Goal: Check status: Check status

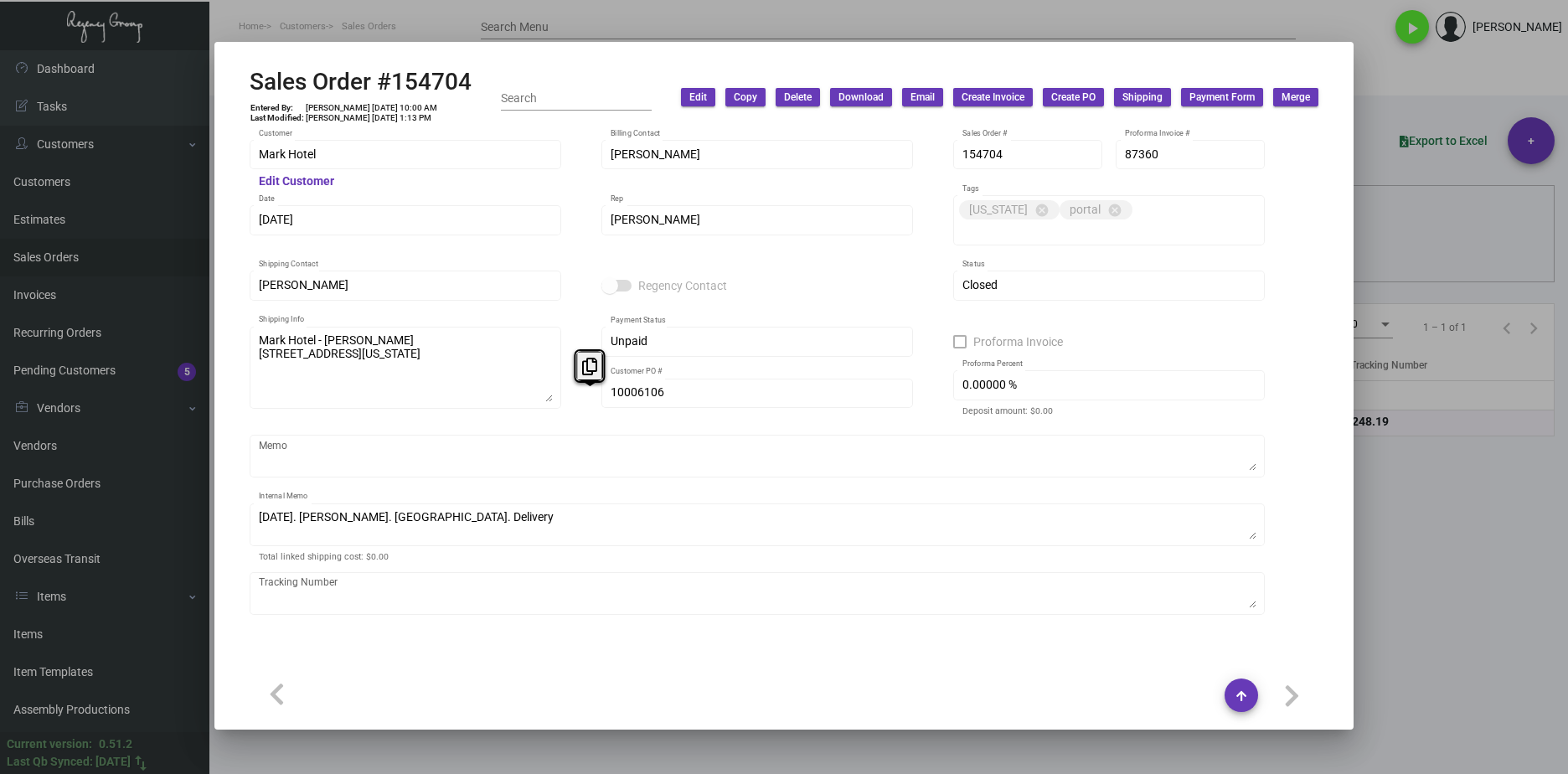
scroll to position [970, 0]
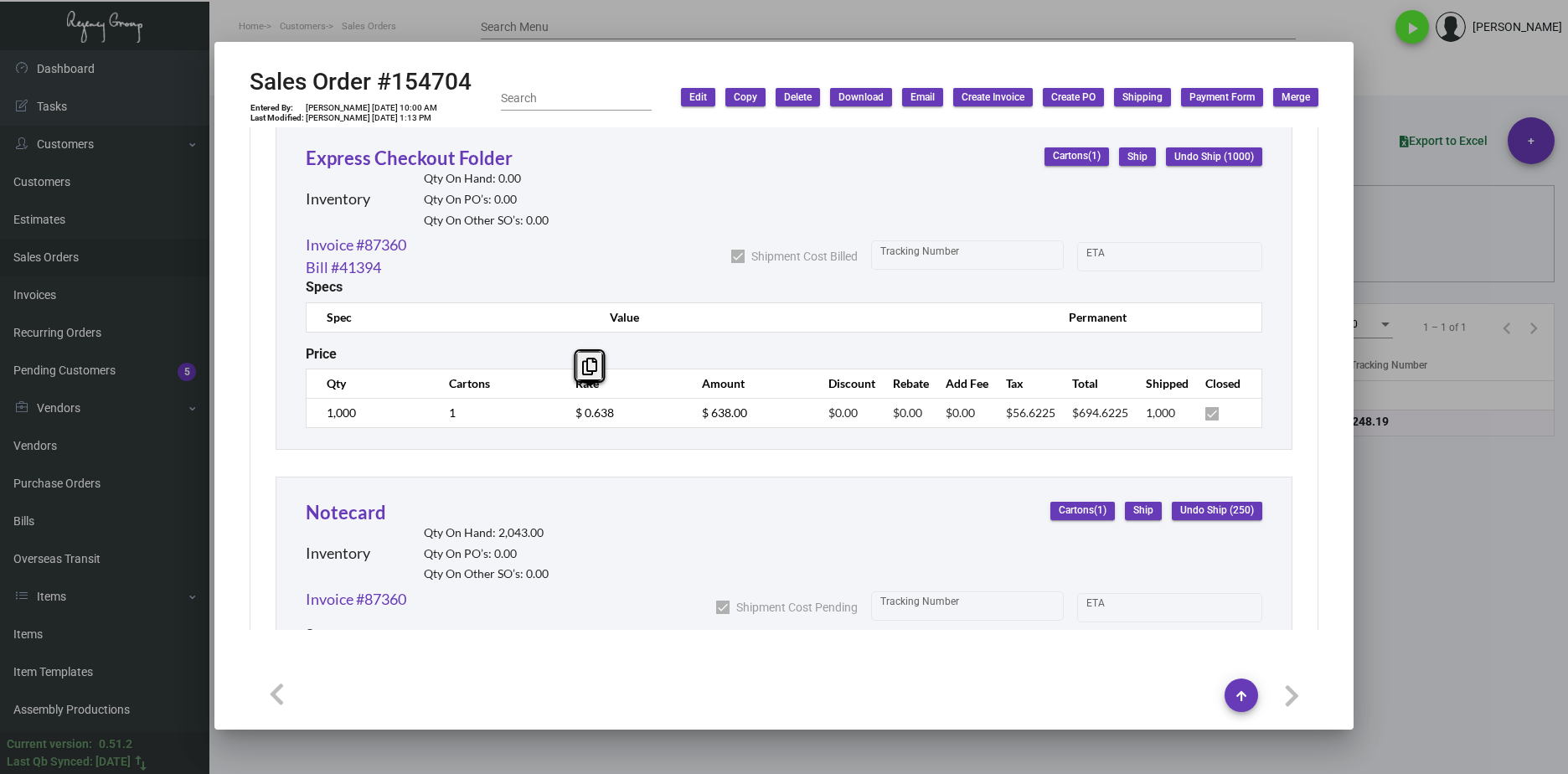
click at [682, 28] on div at bounding box center [784, 387] width 1568 height 774
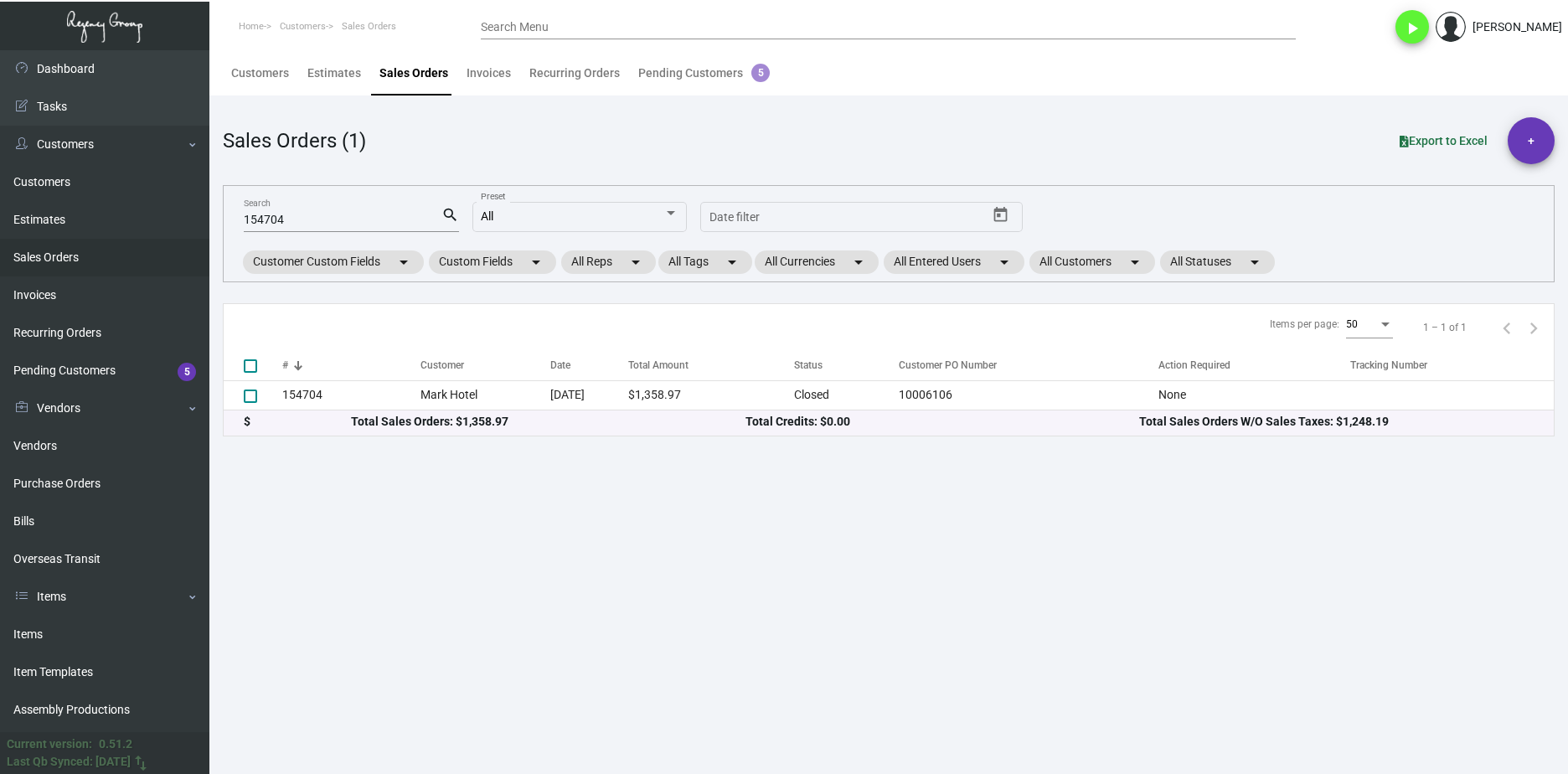
click at [286, 212] on div "154704 Search" at bounding box center [342, 219] width 197 height 26
click at [274, 221] on input "154704" at bounding box center [342, 220] width 197 height 13
paste input "06267"
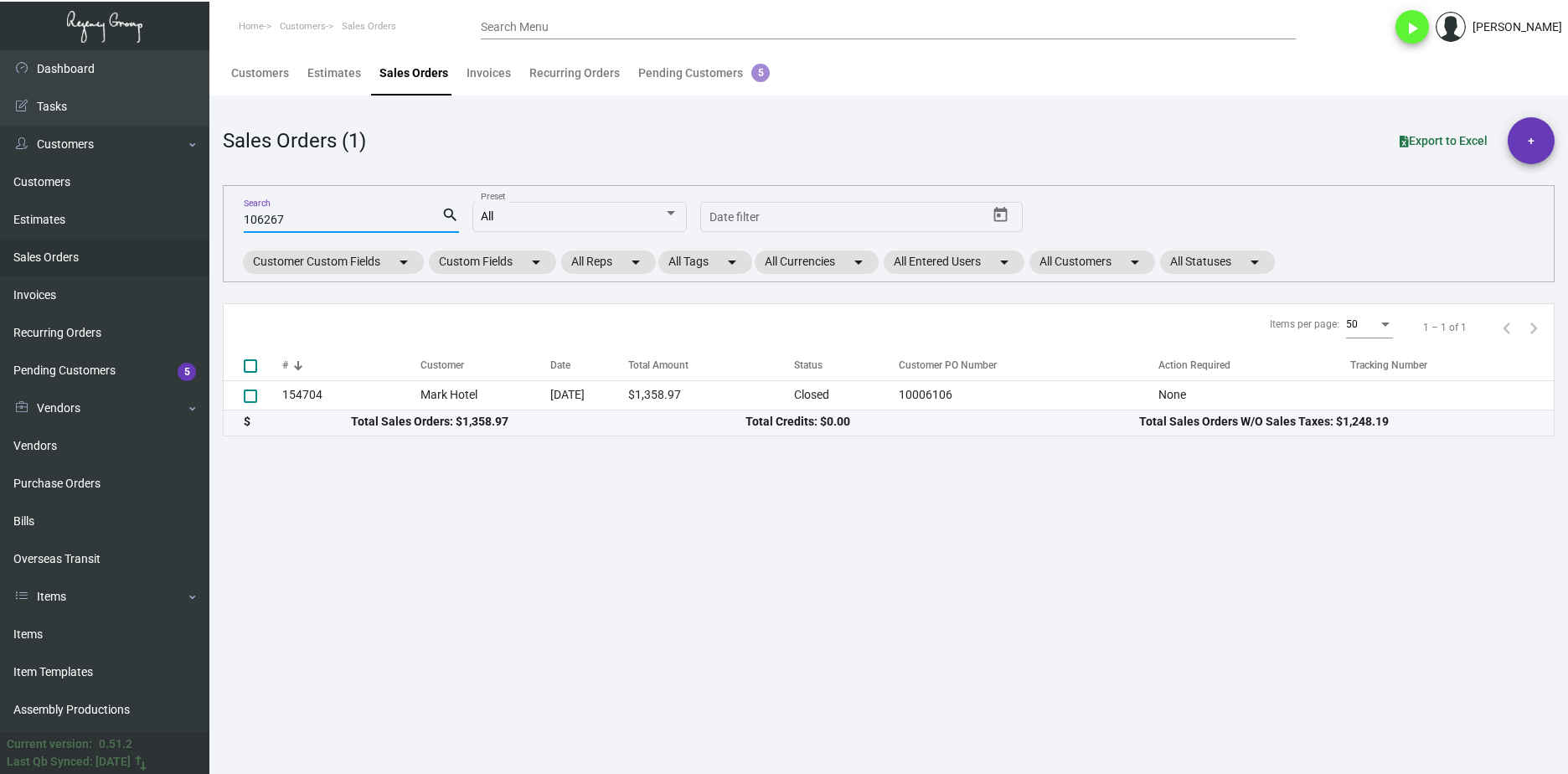
type input "106267"
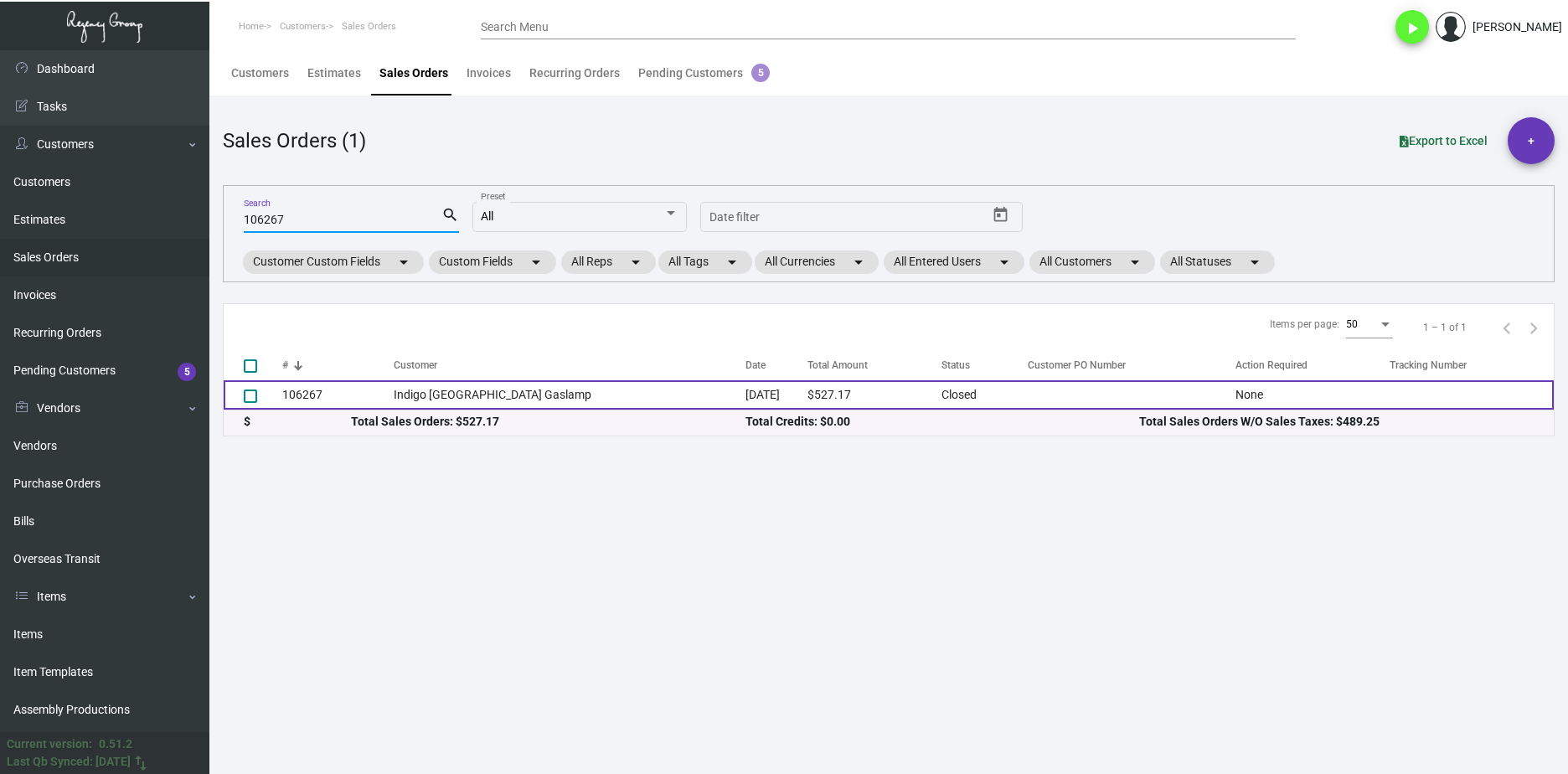
click at [352, 397] on td "106267" at bounding box center [337, 395] width 111 height 29
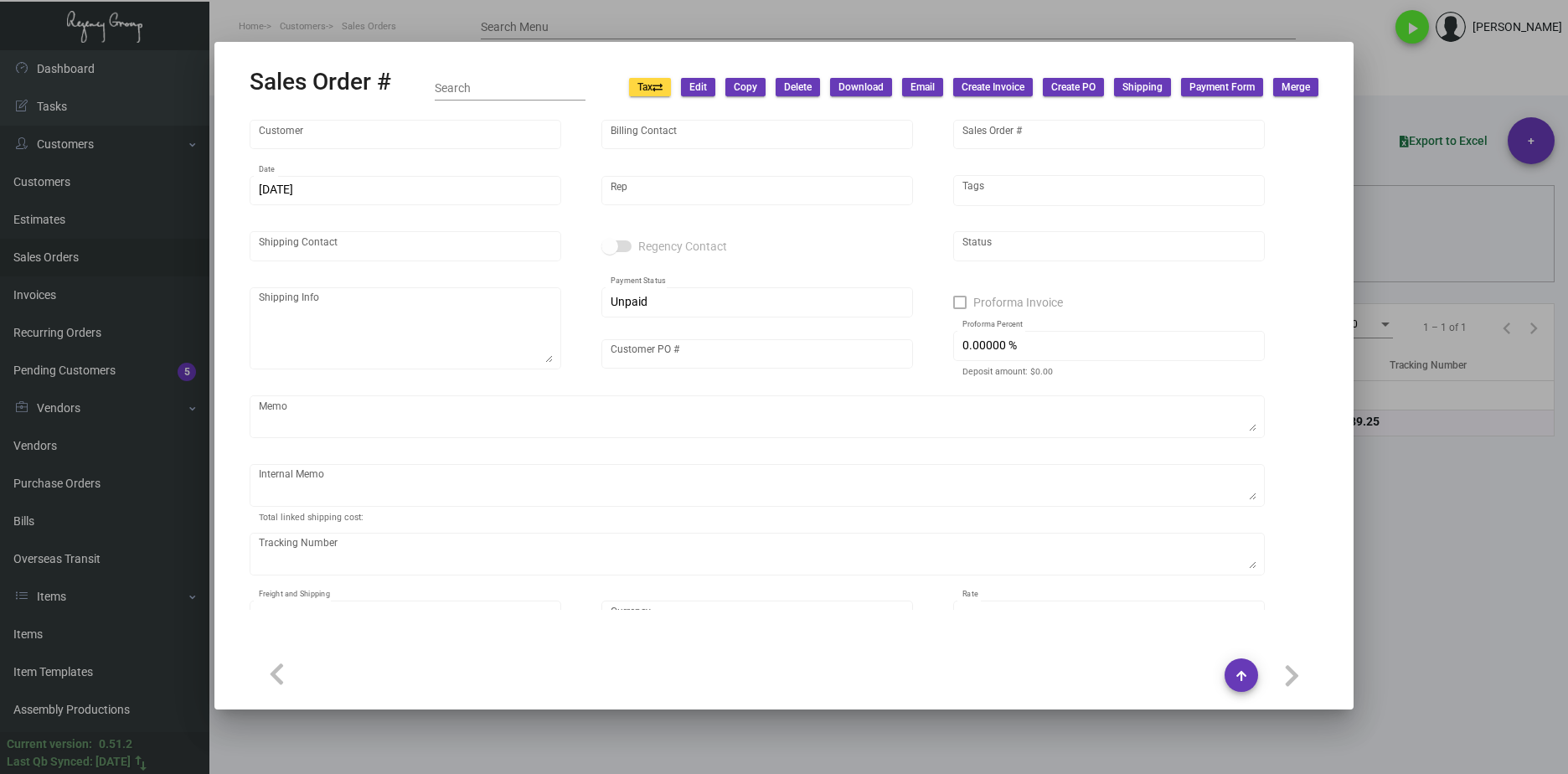
type input "Indigo [GEOGRAPHIC_DATA] Gaslamp"
type input "[PERSON_NAME]"
type input "106267"
type input "[DATE]"
type input "[PERSON_NAME]"
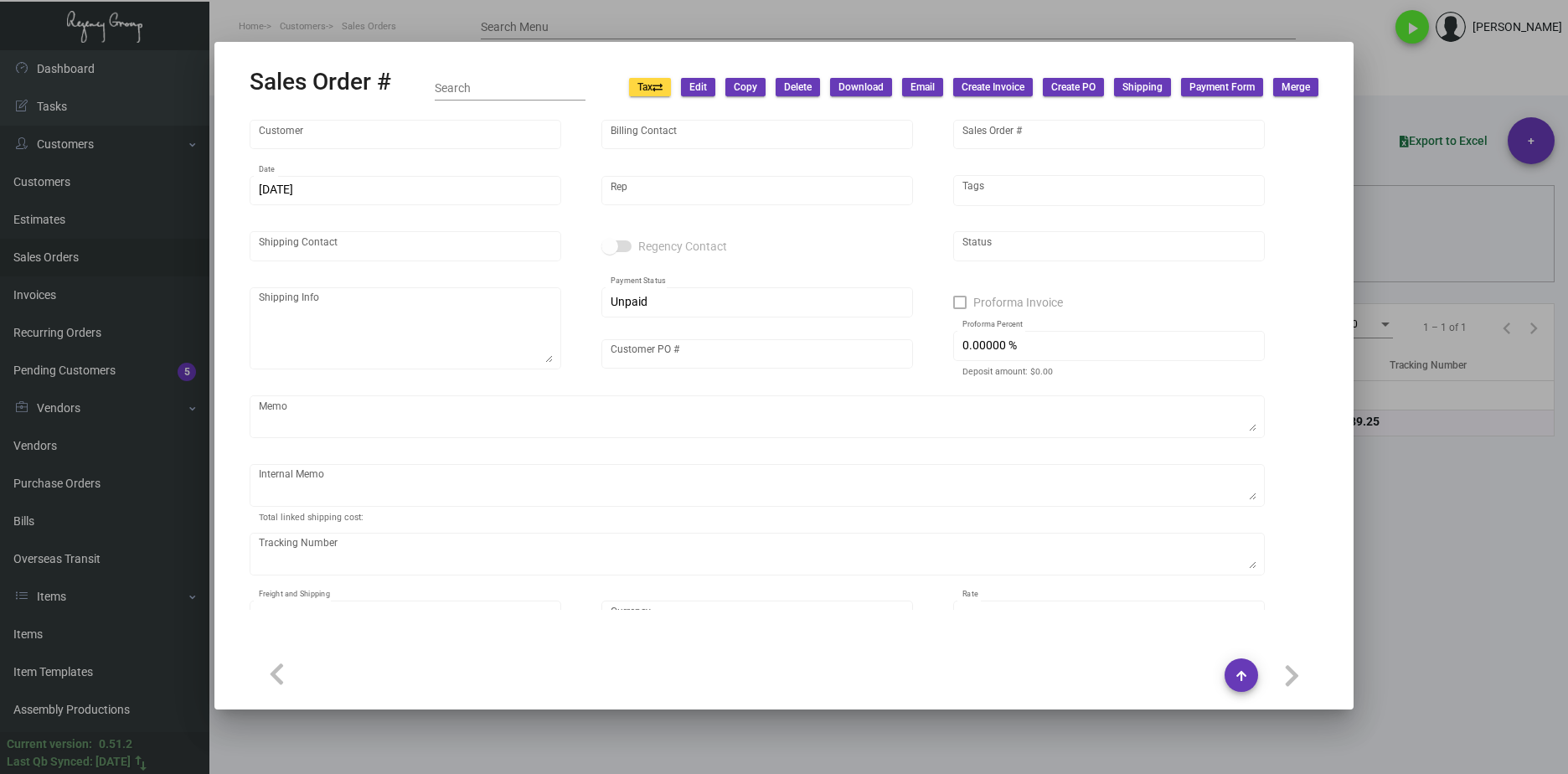
type input "[PERSON_NAME]"
type textarea "Indigo SD Gas Lamp [PERSON_NAME] [STREET_ADDRESS]"
type input "United States Dollar $"
type input "$ 0.00"
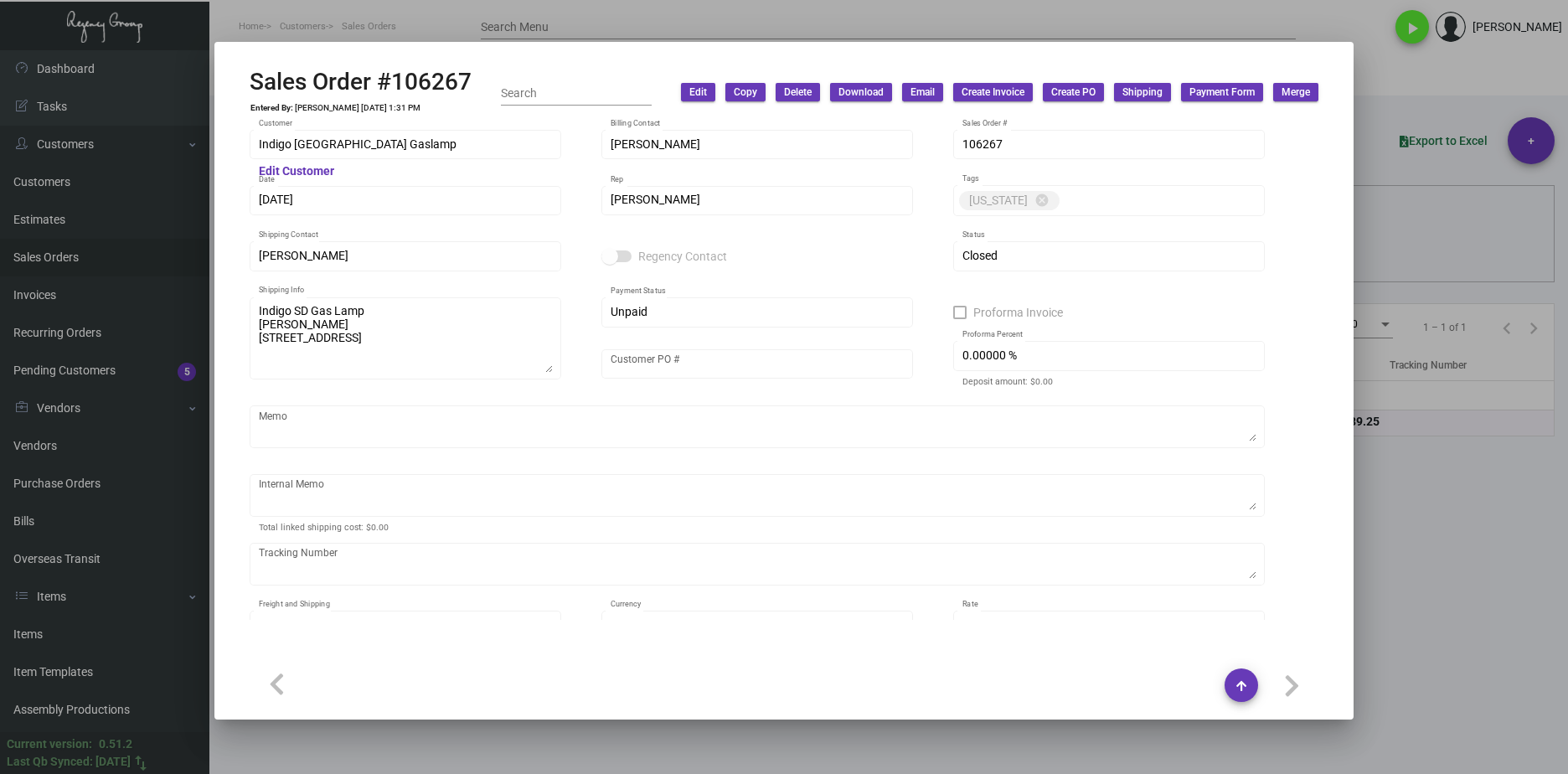
click at [410, 152] on div "Indigo San Diego Gaslamp Customer" at bounding box center [406, 143] width 294 height 33
click at [253, 135] on div "Indigo San Diego Gaslamp Customer" at bounding box center [406, 143] width 311 height 33
click at [455, 11] on div at bounding box center [784, 387] width 1568 height 774
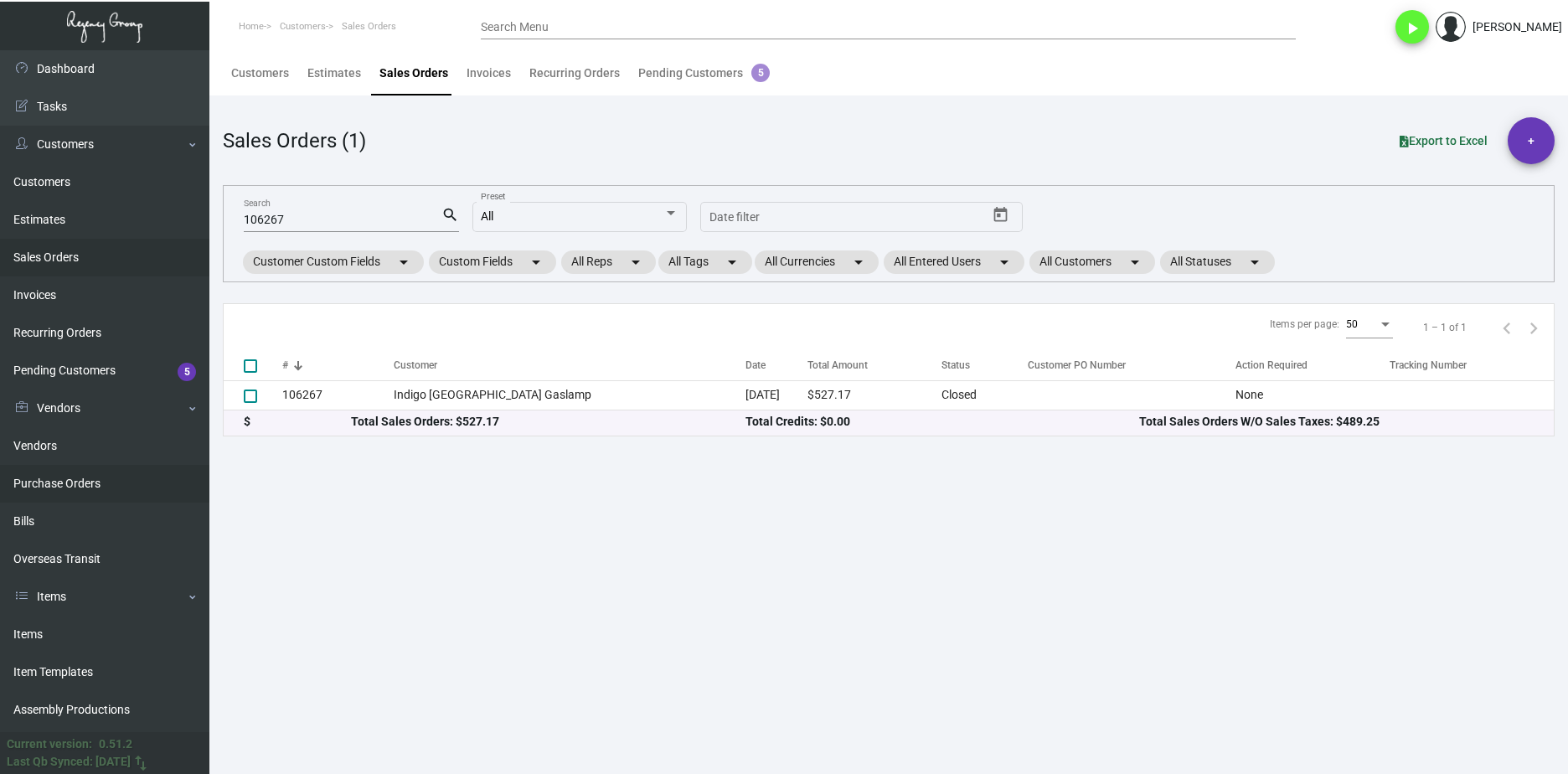
click at [93, 483] on link "Purchase Orders" at bounding box center [104, 484] width 209 height 37
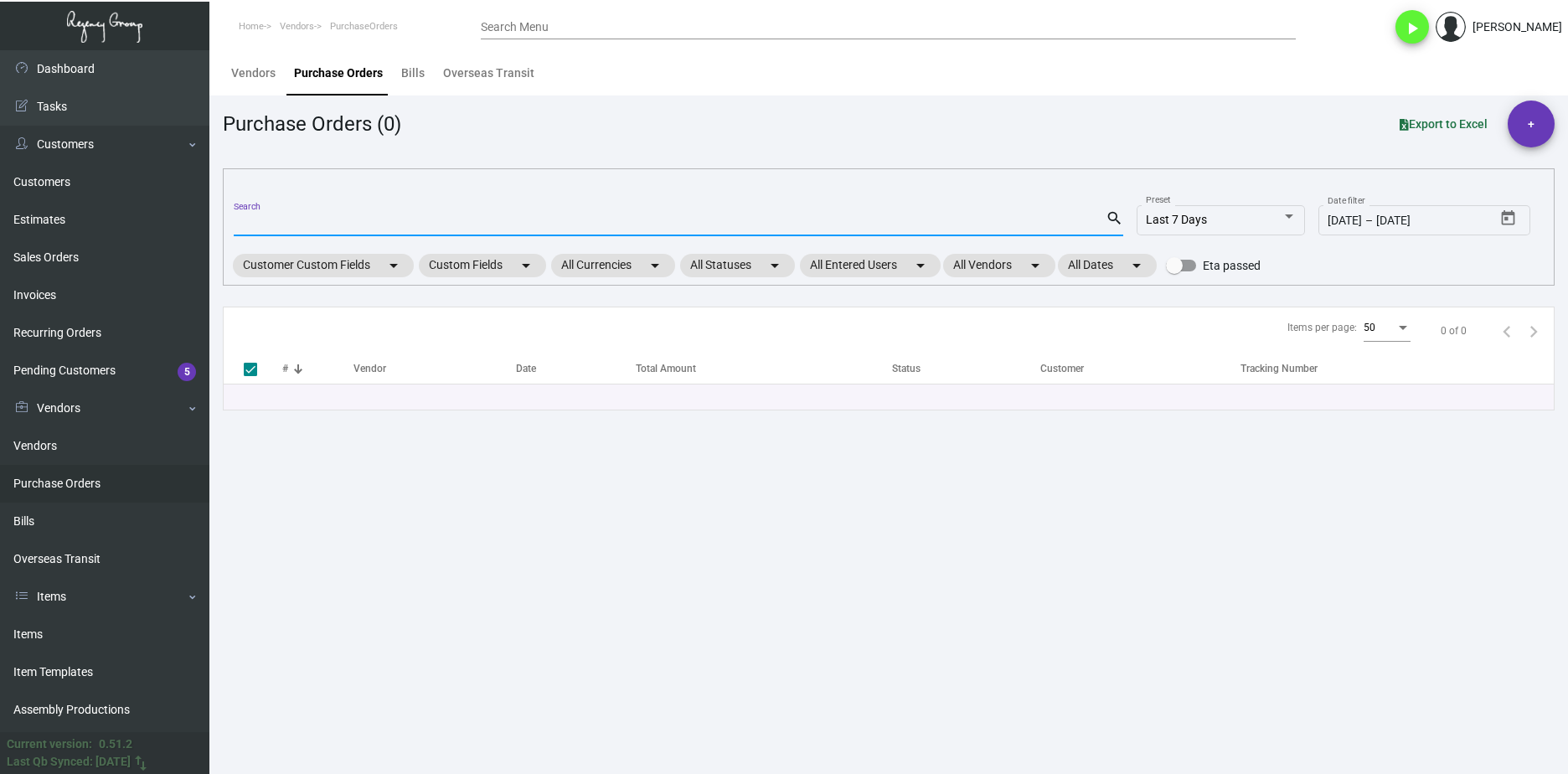
click at [310, 220] on input "Search" at bounding box center [670, 223] width 872 height 13
paste input "Indigo [GEOGRAPHIC_DATA] Gaslamp"
type input "Indigo [GEOGRAPHIC_DATA] Gaslamp"
checkbox input "false"
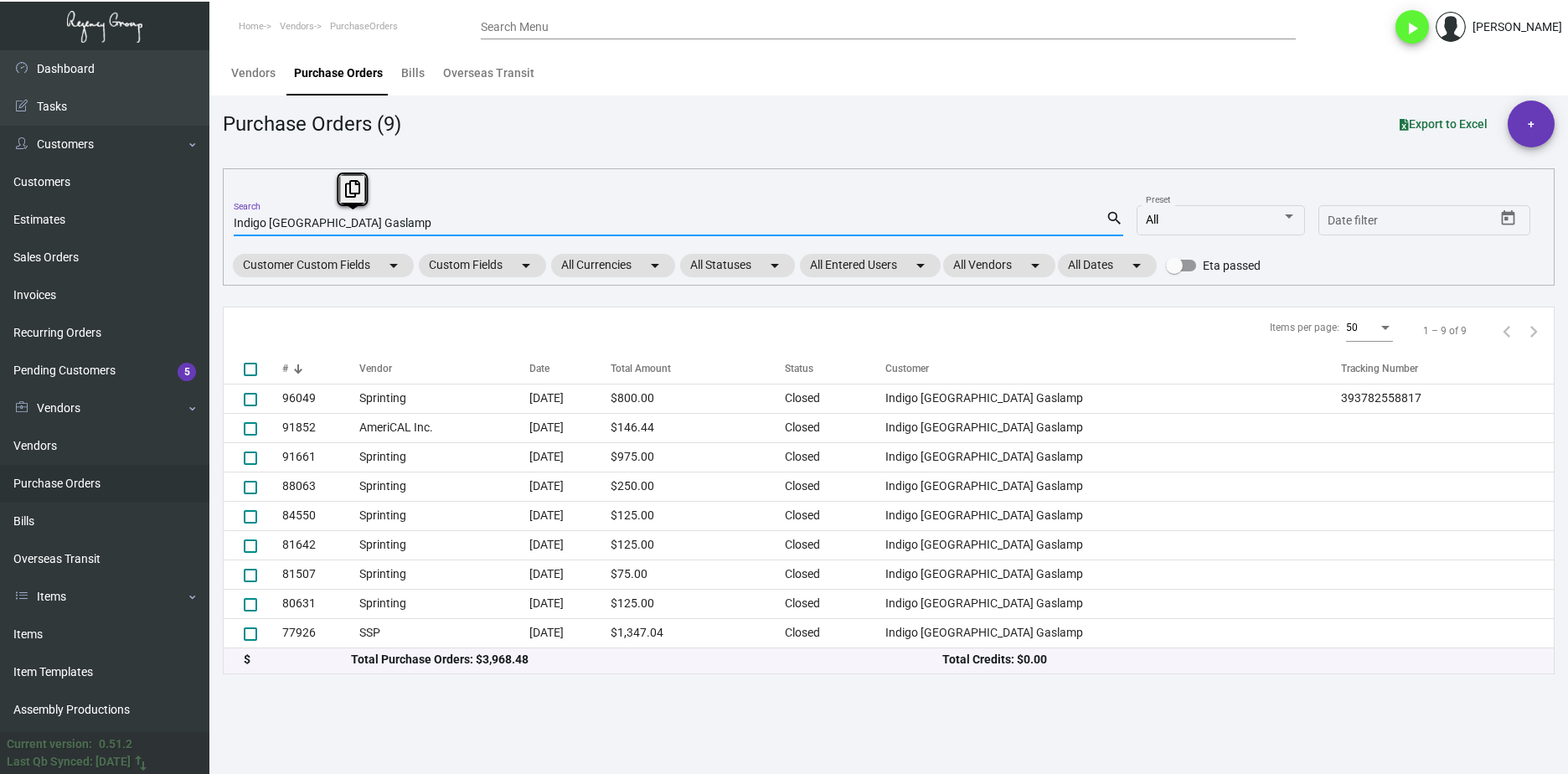
drag, startPoint x: 378, startPoint y: 225, endPoint x: 203, endPoint y: 210, distance: 175.6
click at [203, 210] on div "Dashboard Dashboard Tasks Customers Customers Estimates Sales Orders Invoices R…" at bounding box center [784, 413] width 1568 height 724
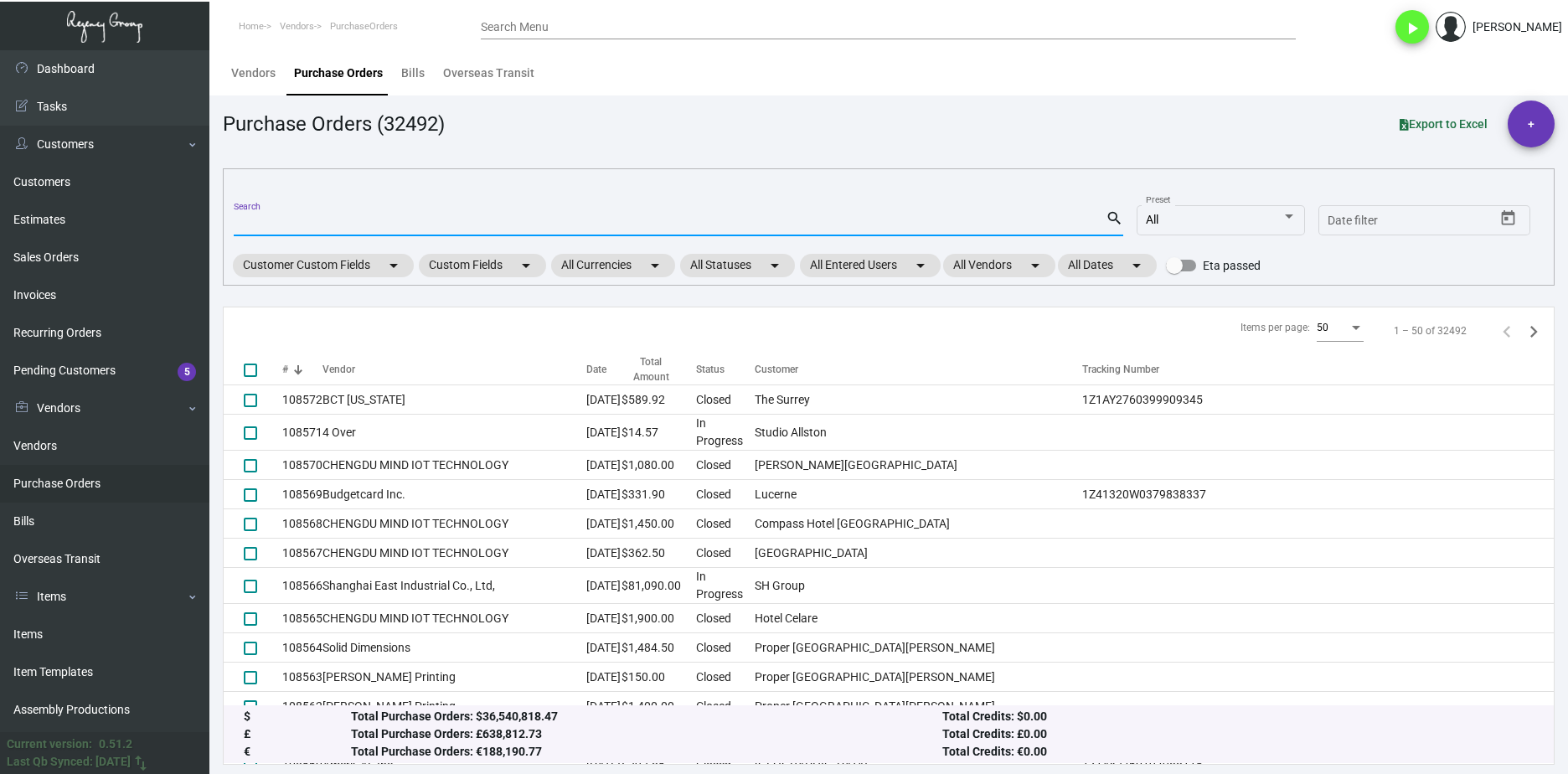
click at [316, 215] on div "Search" at bounding box center [670, 222] width 872 height 26
paste input "106267"
type input "106267"
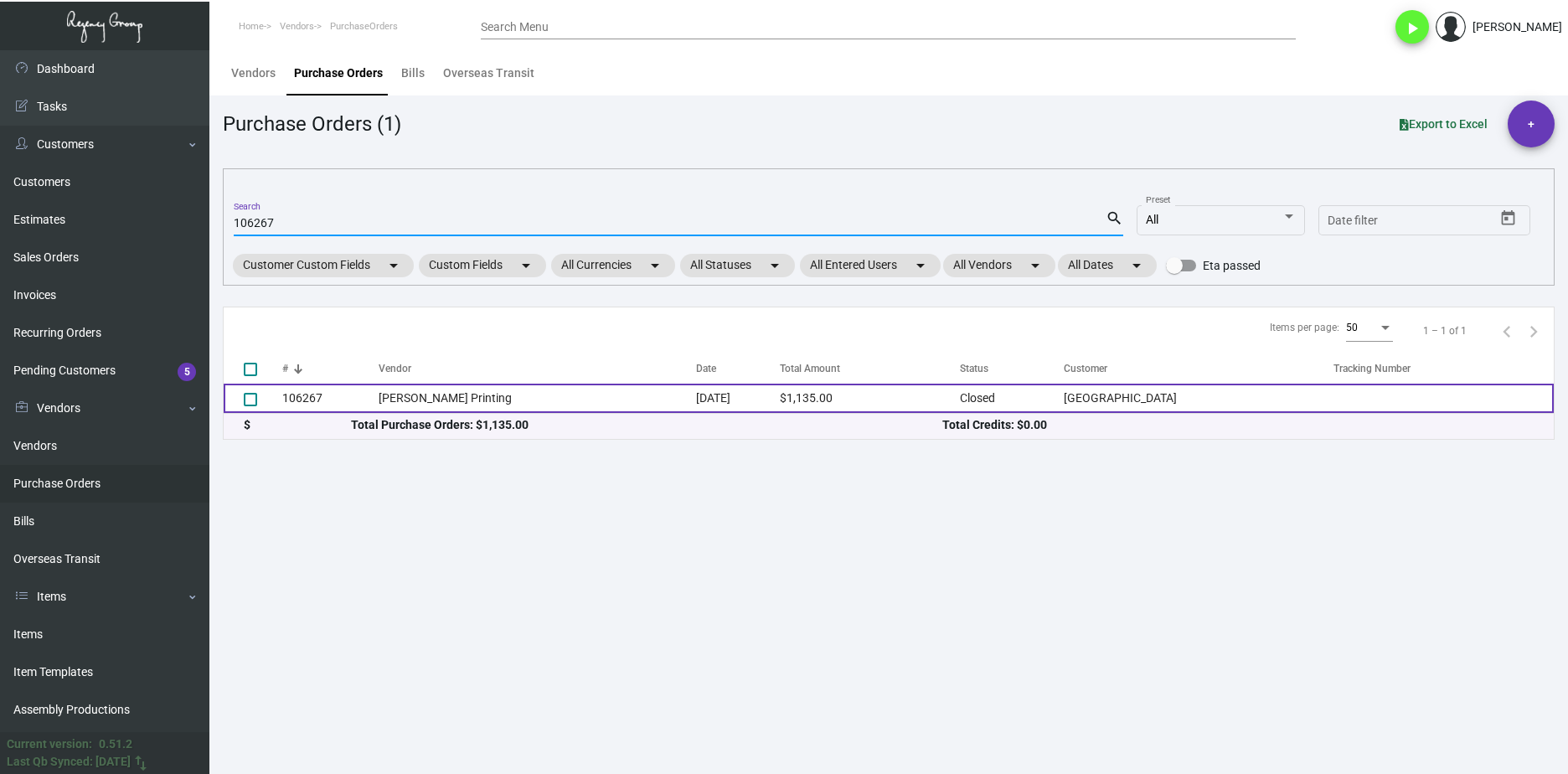
click at [304, 395] on td "106267" at bounding box center [330, 398] width 96 height 29
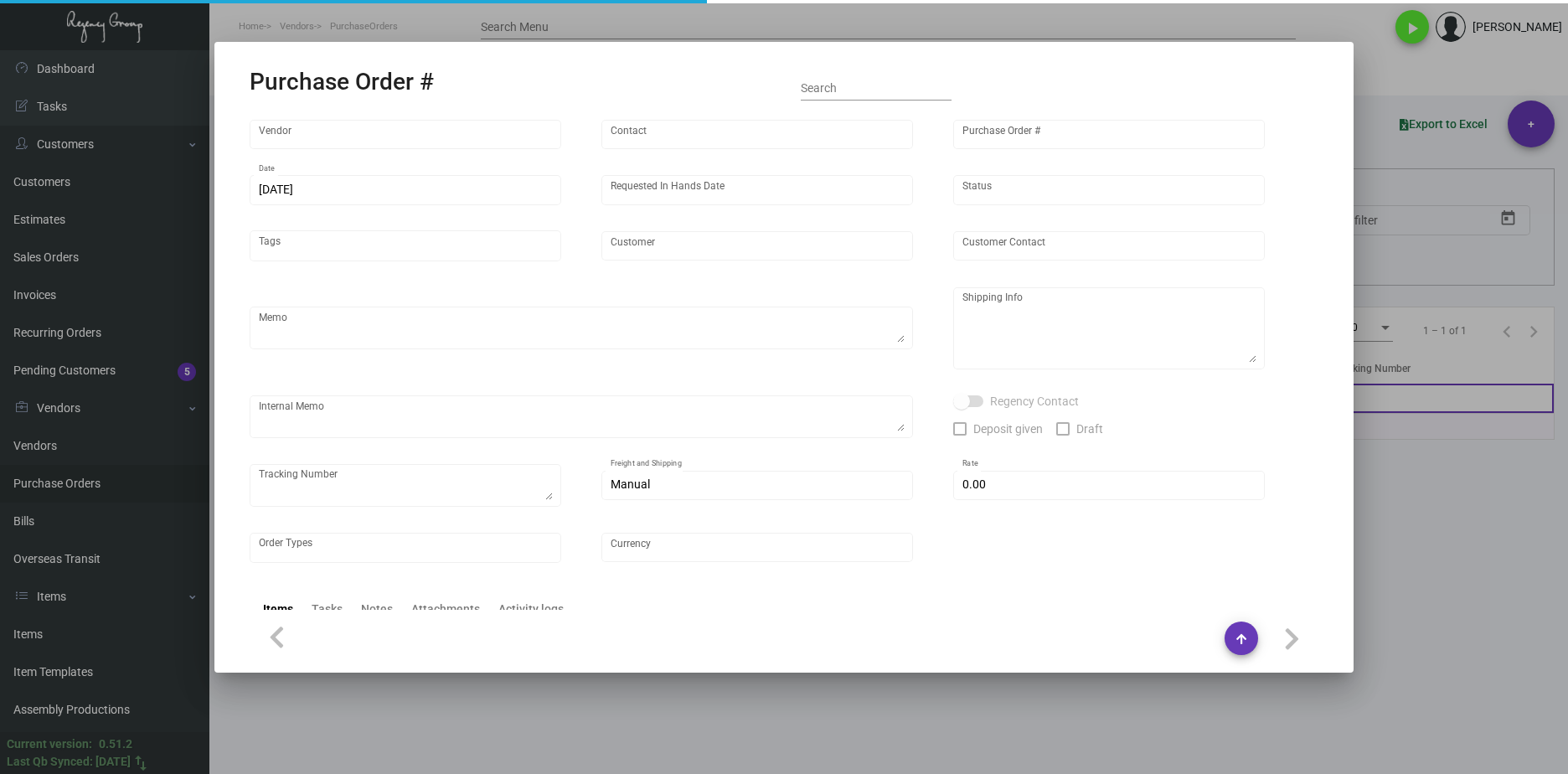
type input "[PERSON_NAME] Printing"
type input "[PERSON_NAME]"
type input "106267"
type input "[DATE]"
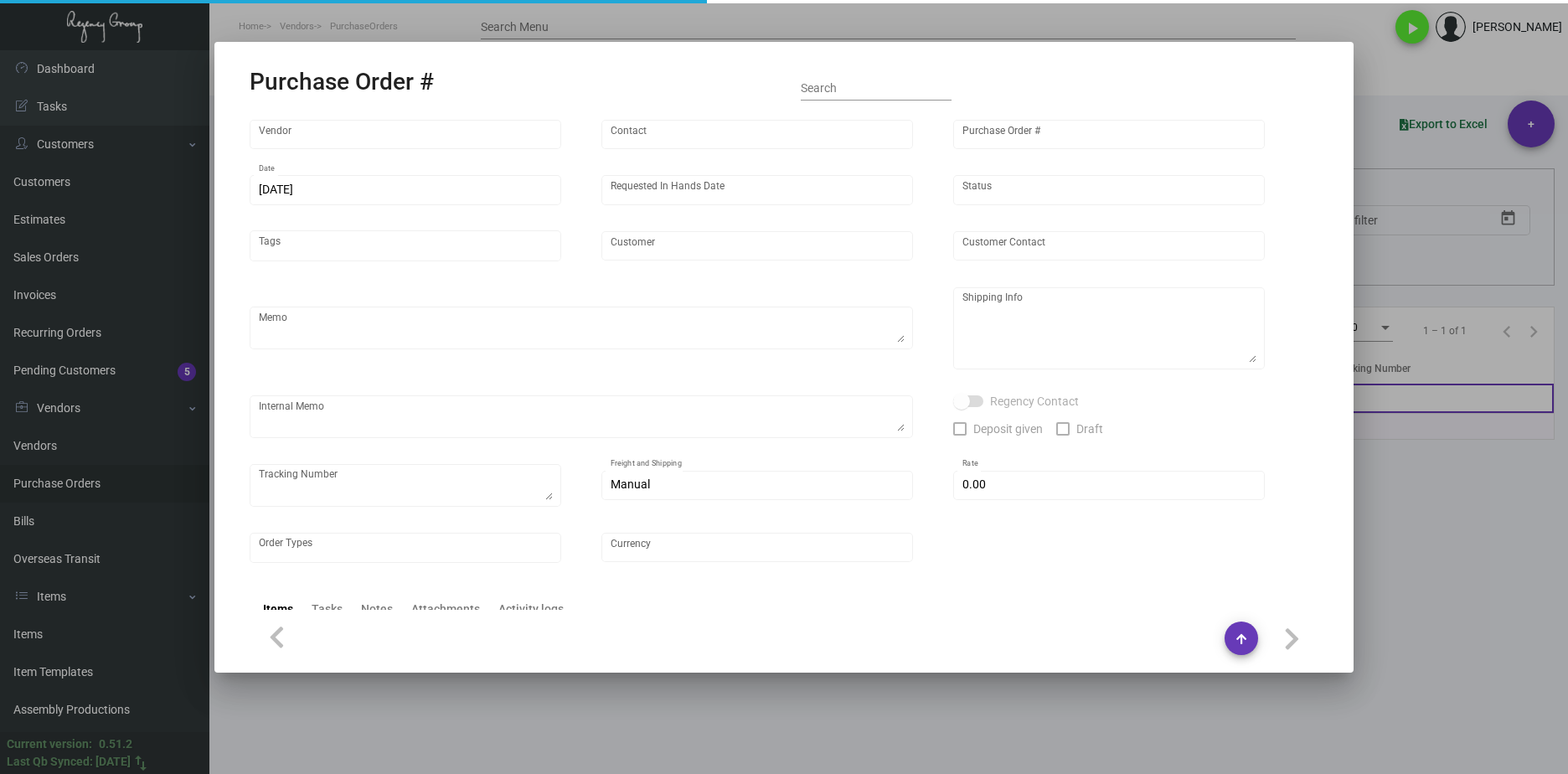
type input "[GEOGRAPHIC_DATA]"
type input "[PERSON_NAME]"
type textarea "PLEASE SEND PDF PROOFS TO OUR ART TEAM ; [EMAIL_ADDRESS][DOMAIN_NAME] WITH ME I…"
type textarea "[GEOGRAPHIC_DATA] - [PERSON_NAME] [STREET_ADDRESS][US_STATE]"
type textarea "7.11 - Proofs sent over; APPROVED. 7.17 - Requested for update / pending Vendor…"
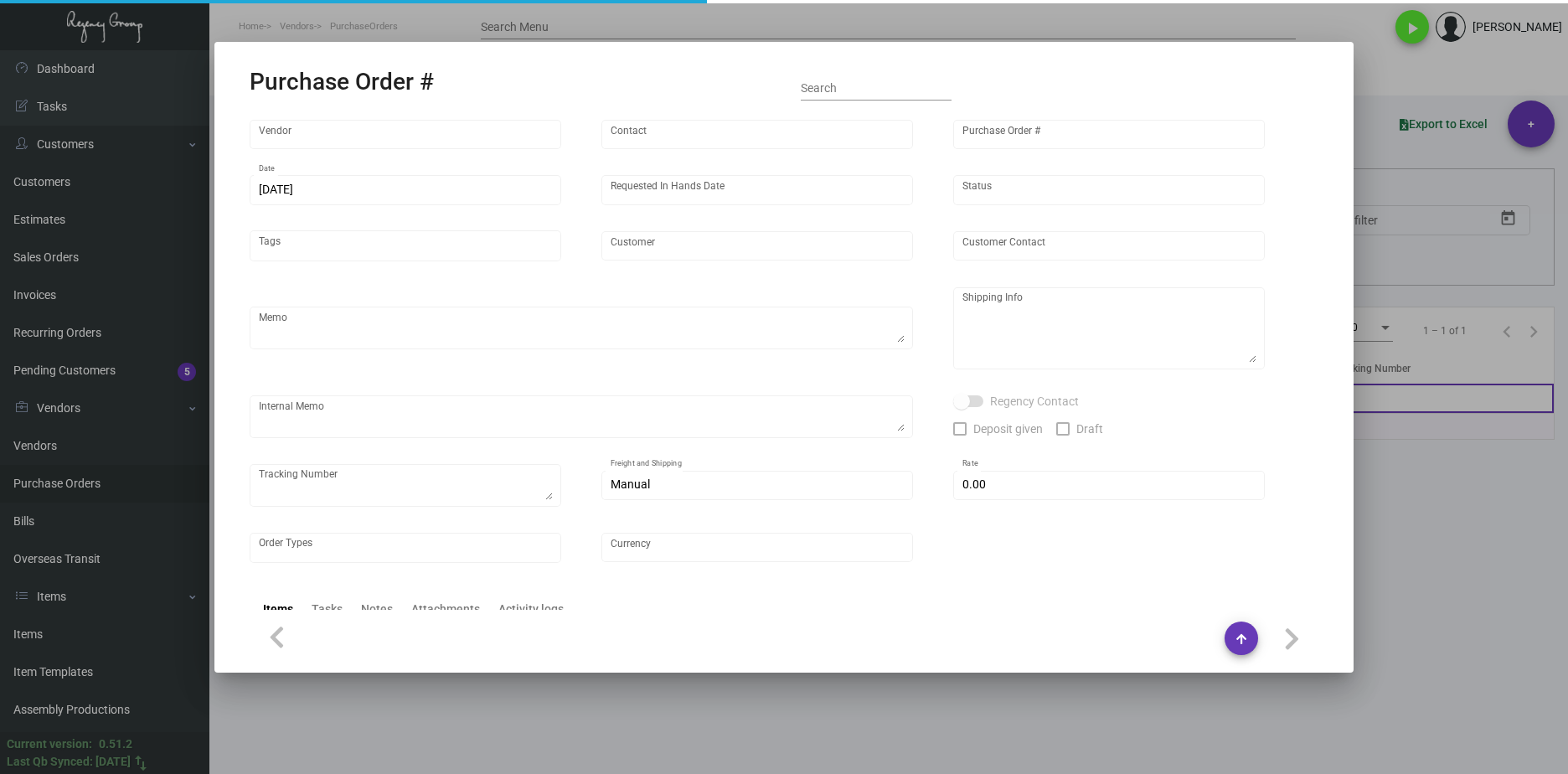
type input "$ 0.00"
type input "United States Dollar $"
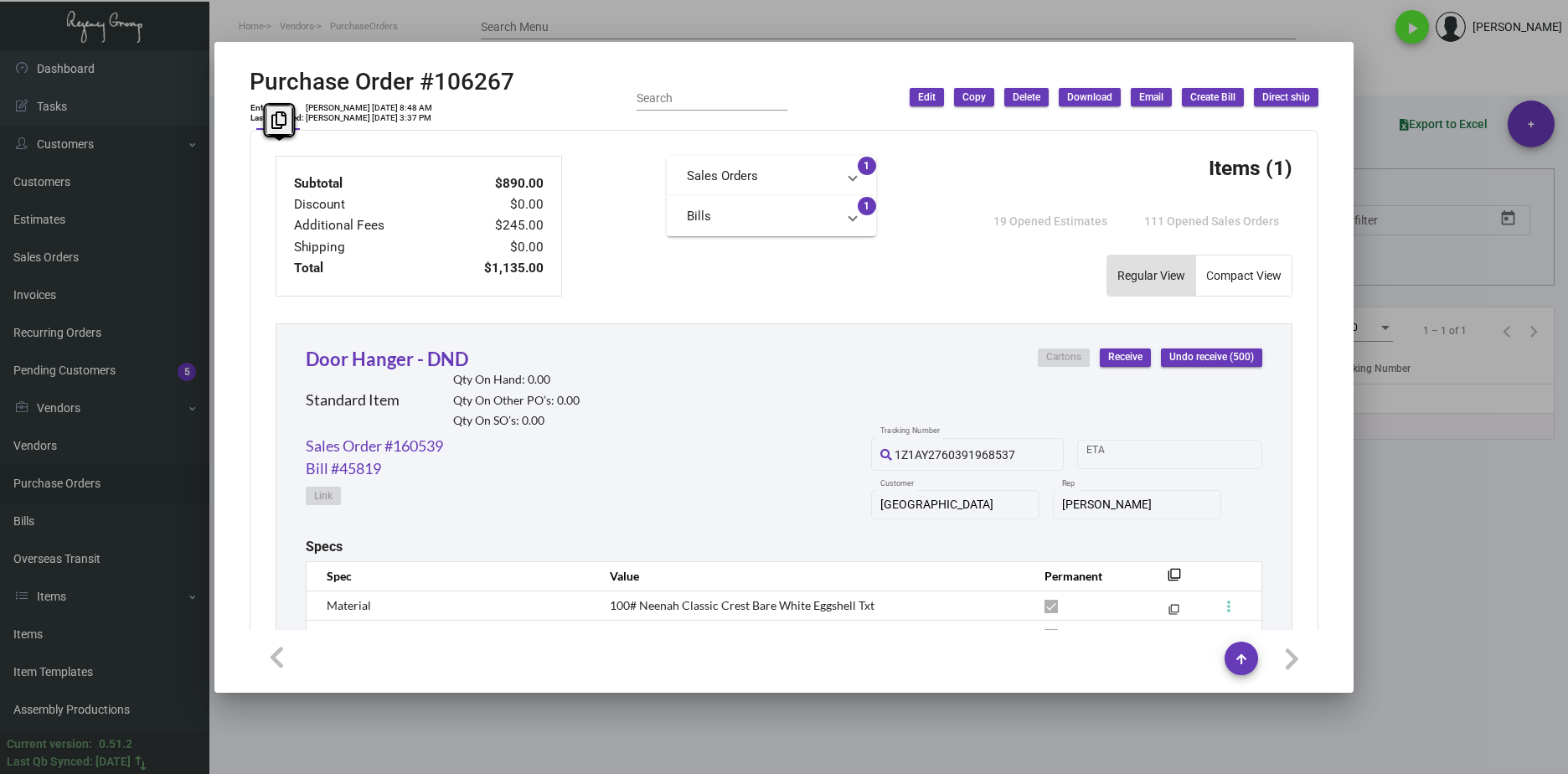
scroll to position [825, 0]
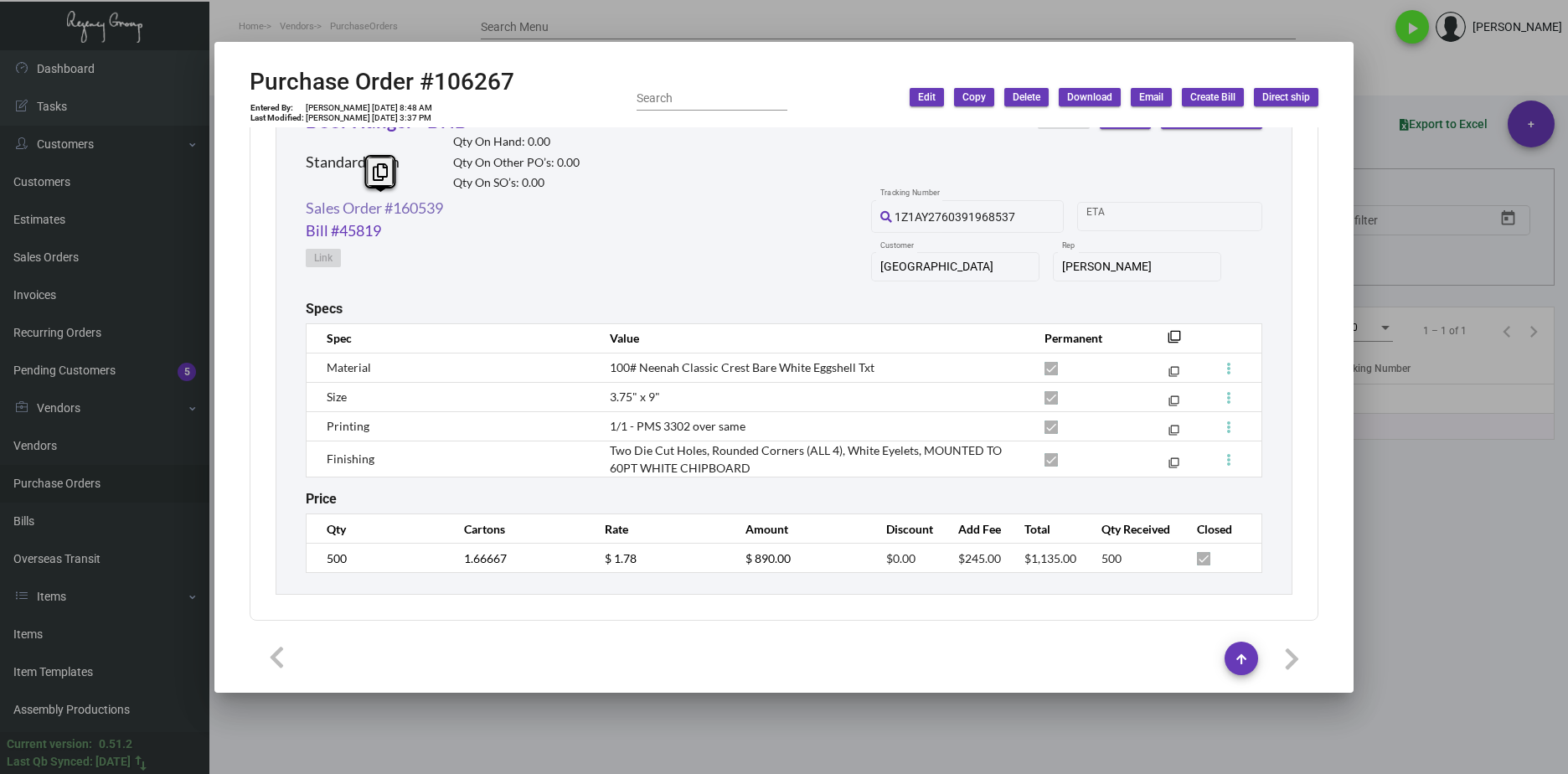
drag, startPoint x: 486, startPoint y: 207, endPoint x: 310, endPoint y: 204, distance: 176.0
click at [310, 204] on div "Sales Order #160539 Bill #45819 Link 1Z1AY2760391968537 Tracking Number Start d…" at bounding box center [784, 248] width 957 height 104
click at [516, 206] on div "Sales Order #160539 Bill #45819 Link 1Z1AY2760391968537 Tracking Number Start d…" at bounding box center [784, 248] width 957 height 104
click at [494, 213] on div "Sales Order #160539 Bill #45819 Link 1Z1AY2760391968537 Tracking Number Start d…" at bounding box center [784, 248] width 957 height 104
drag, startPoint x: 448, startPoint y: 204, endPoint x: 302, endPoint y: 198, distance: 146.1
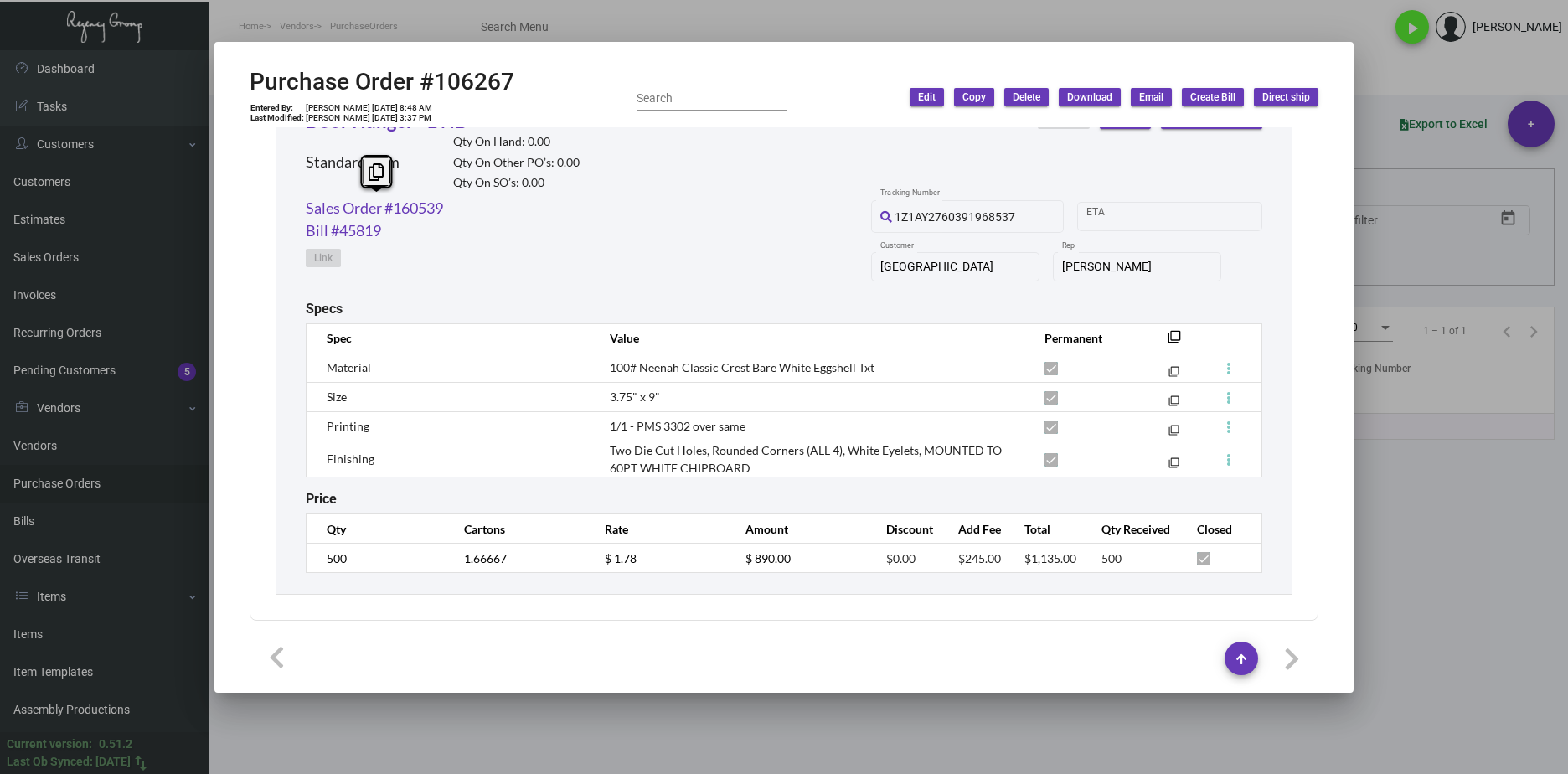
click at [302, 198] on div "Door Hanger - DND Standard Item Qty On Hand: 0.00 Qty On Other PO’s: 0.00 Qty O…" at bounding box center [784, 340] width 1017 height 510
copy link "Sales Order #160539"
